Goal: Task Accomplishment & Management: Use online tool/utility

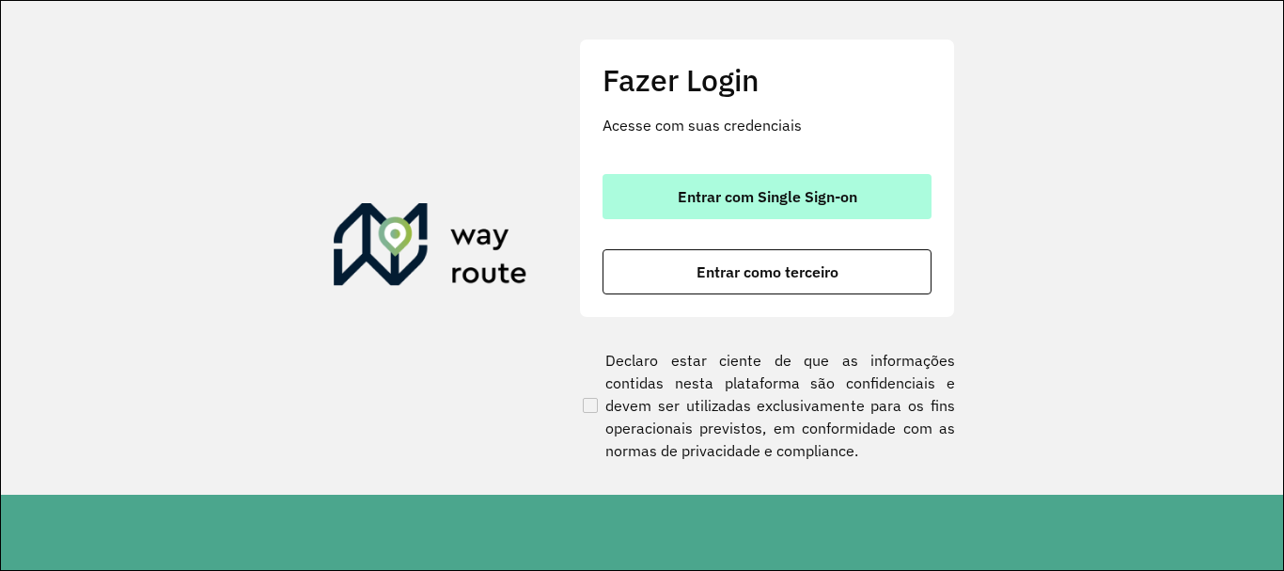
click at [754, 211] on button "Entrar com Single Sign-on" at bounding box center [767, 196] width 329 height 45
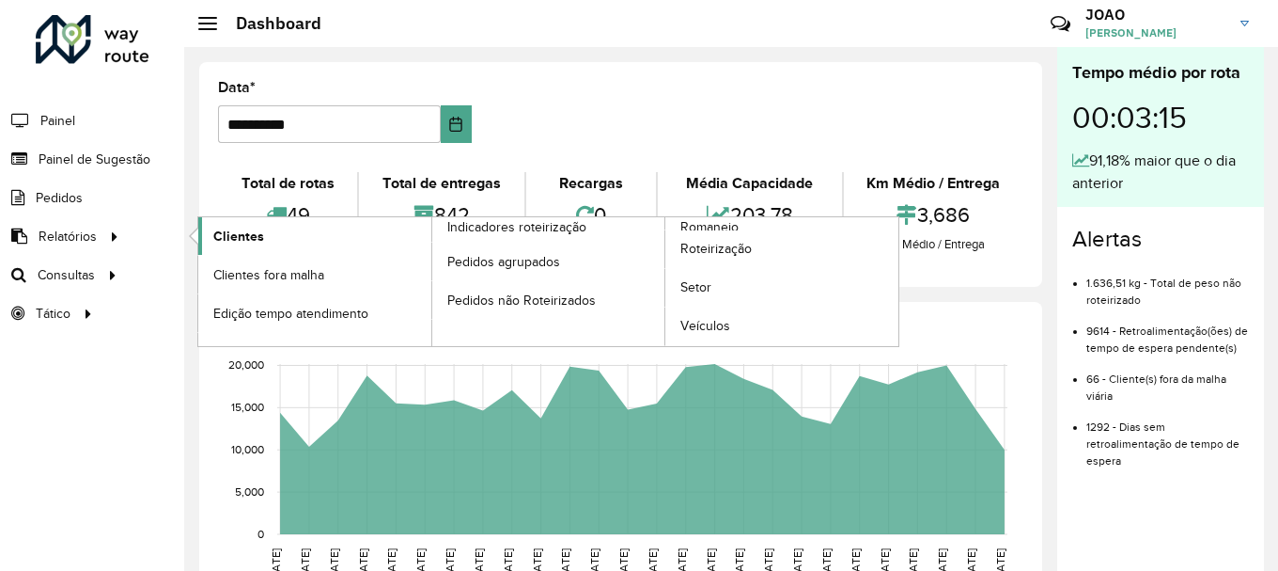
click at [216, 231] on span "Clientes" at bounding box center [238, 237] width 51 height 20
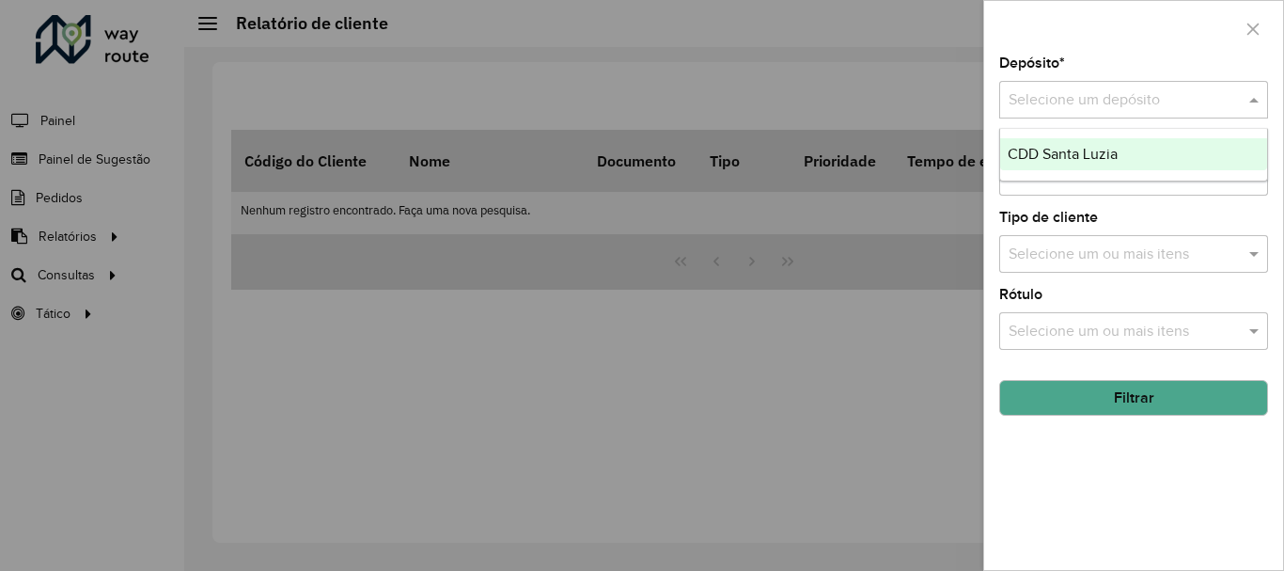
click at [1130, 101] on input "text" at bounding box center [1115, 100] width 212 height 23
click at [1137, 176] on ng-dropdown-panel "CDD Santa Luzia" at bounding box center [1133, 155] width 269 height 54
click at [1141, 160] on div "CDD Santa Luzia" at bounding box center [1133, 154] width 267 height 32
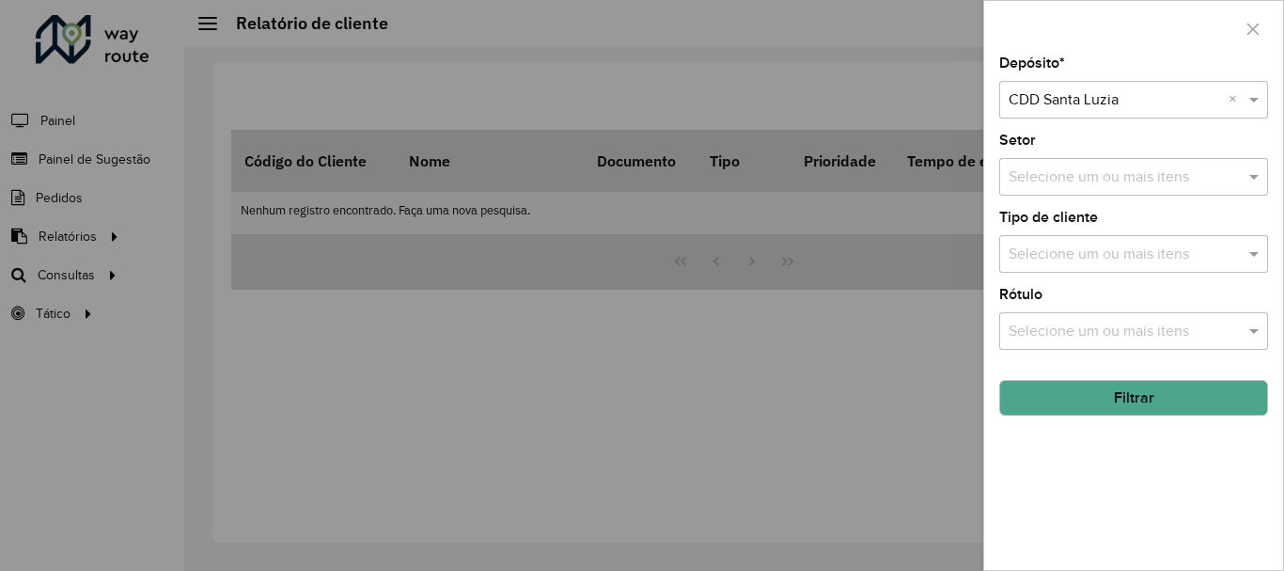
click at [1124, 217] on div "Tipo de cliente Selecione um ou mais itens" at bounding box center [1133, 242] width 269 height 62
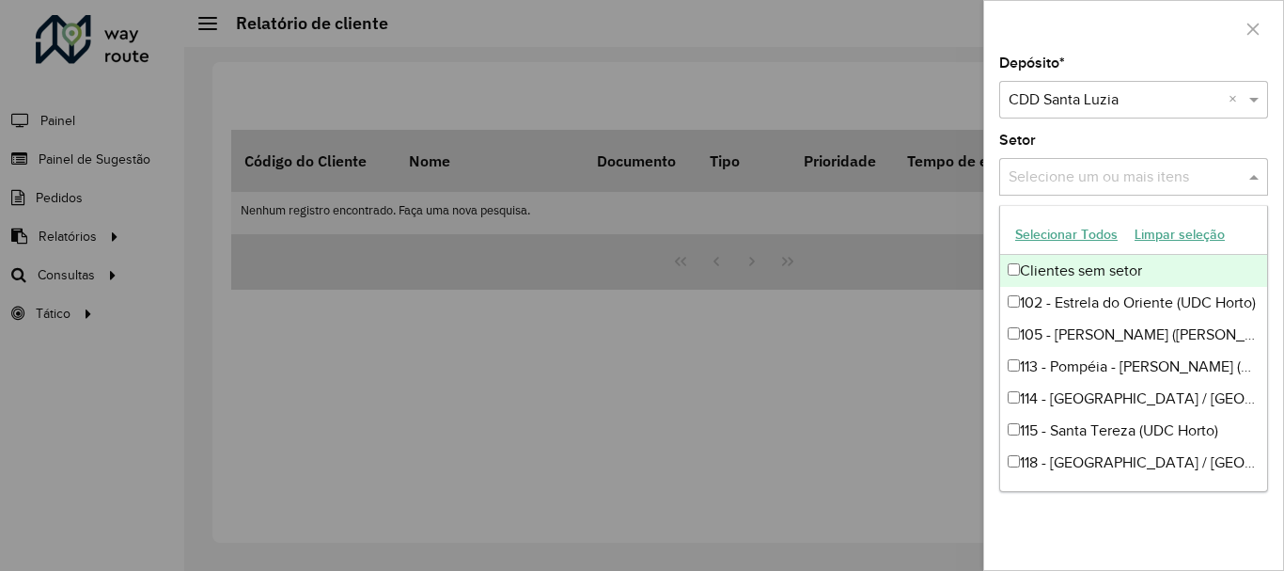
click at [1157, 175] on input "text" at bounding box center [1124, 177] width 241 height 23
click at [1111, 133] on div "Setor Selecione um ou mais itens" at bounding box center [1133, 164] width 269 height 62
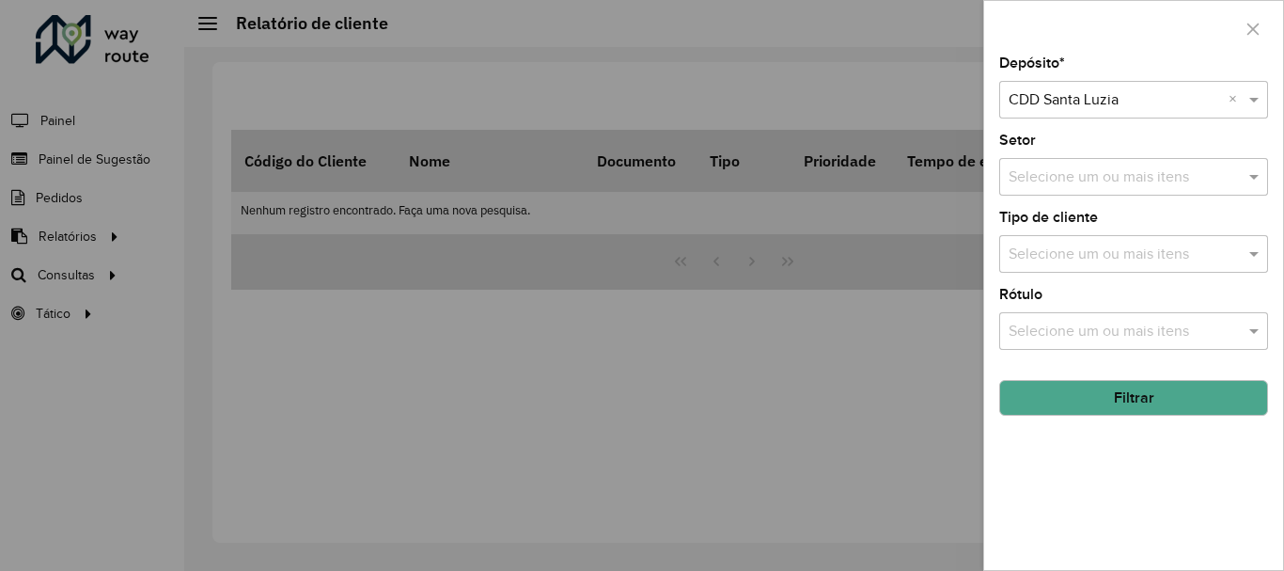
click at [1103, 402] on button "Filtrar" at bounding box center [1133, 398] width 269 height 36
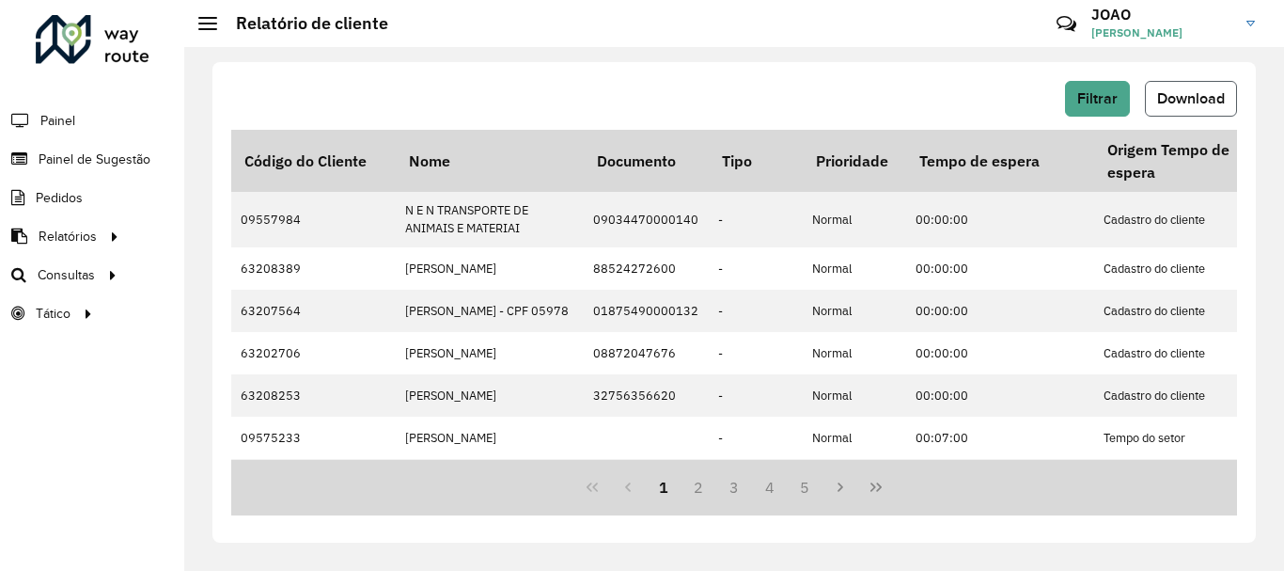
click at [1178, 103] on span "Download" at bounding box center [1191, 98] width 68 height 16
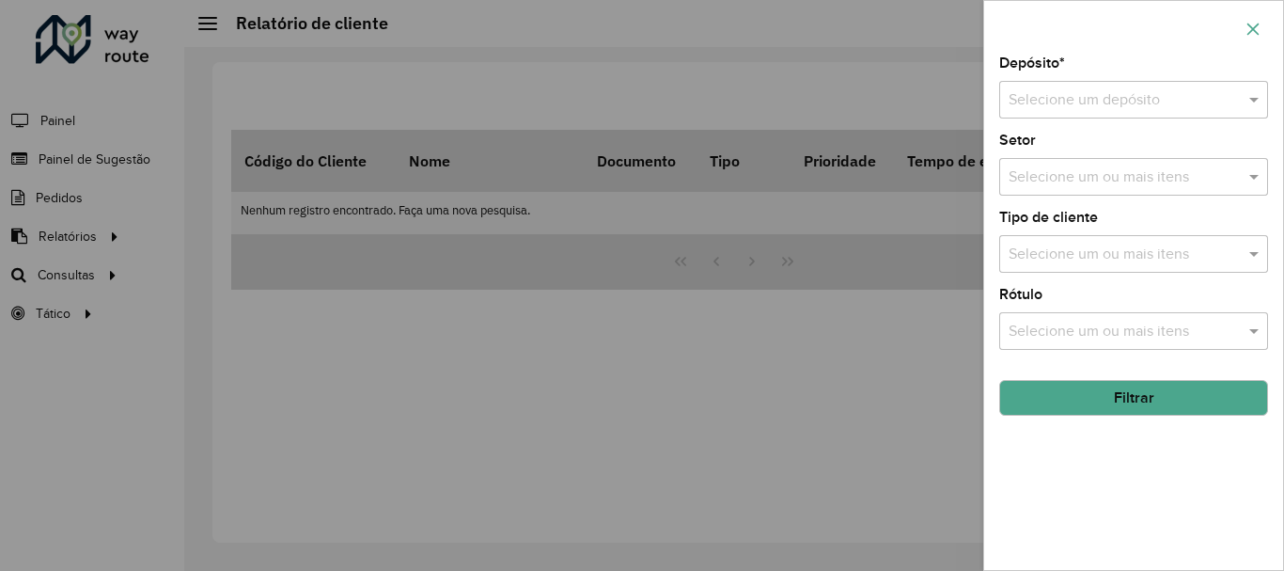
click at [1256, 32] on icon "button" at bounding box center [1253, 29] width 12 height 12
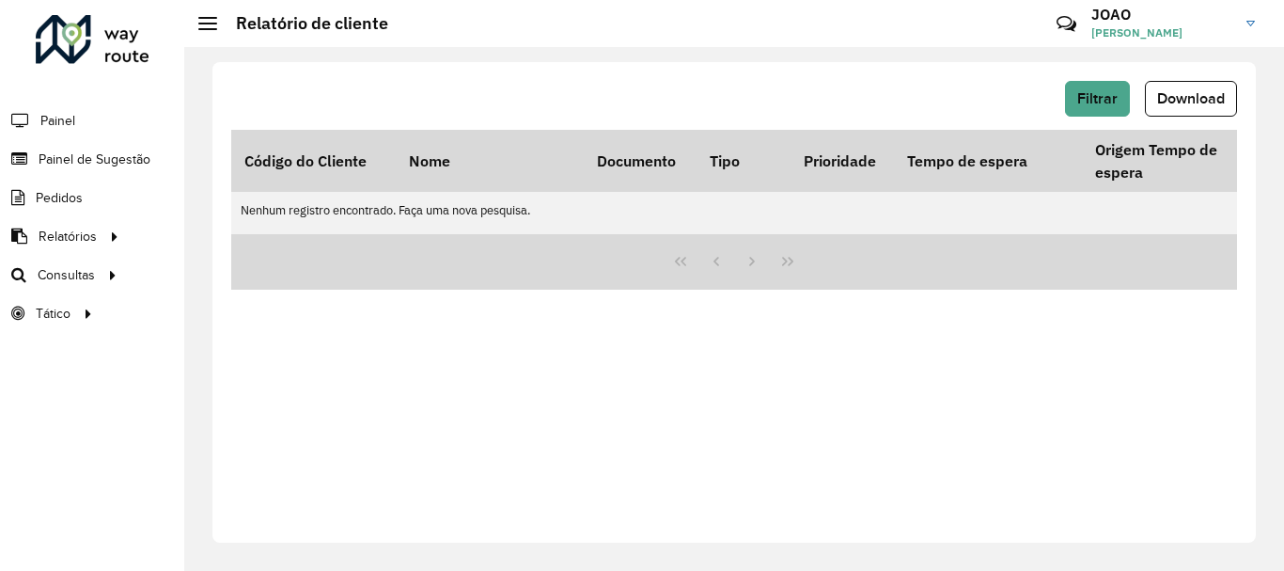
click at [473, 62] on div "Filtrar Download Código do Cliente Nome Documento Tipo Prioridade Tempo de espe…" at bounding box center [733, 302] width 1043 height 480
